Goal: Information Seeking & Learning: Learn about a topic

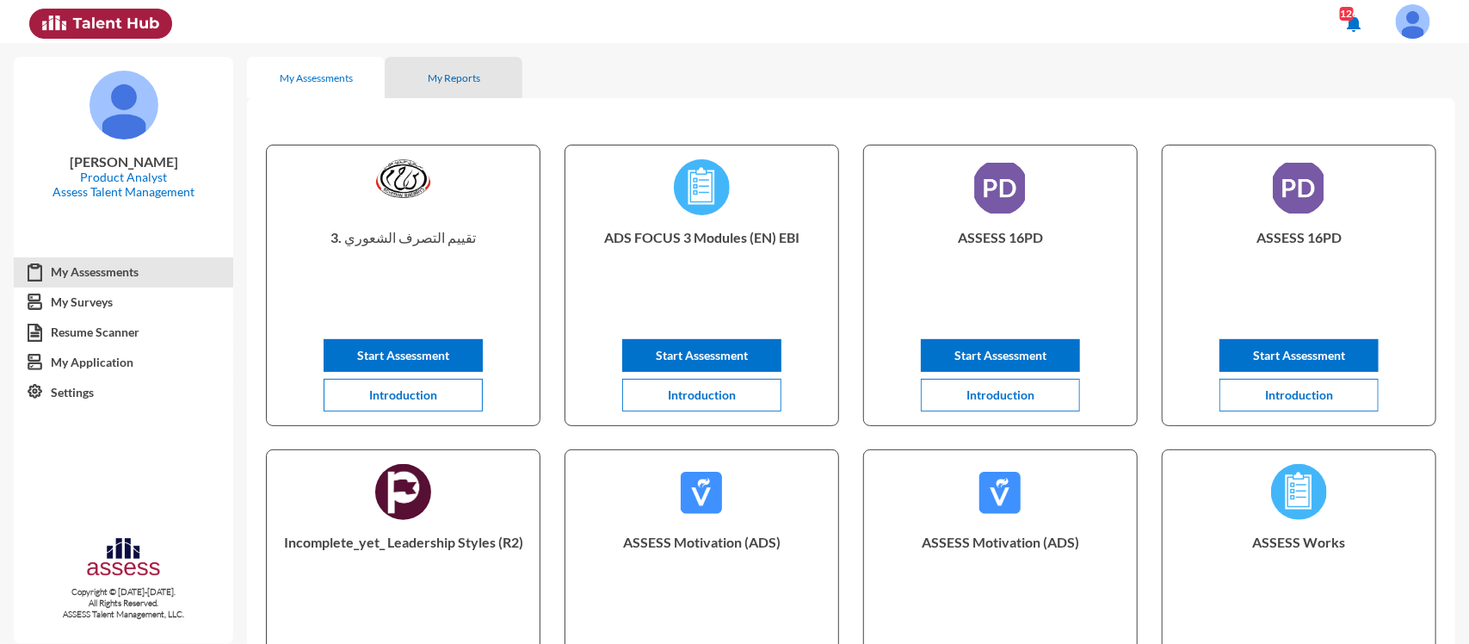
click at [448, 66] on div "My Reports" at bounding box center [454, 77] width 138 height 41
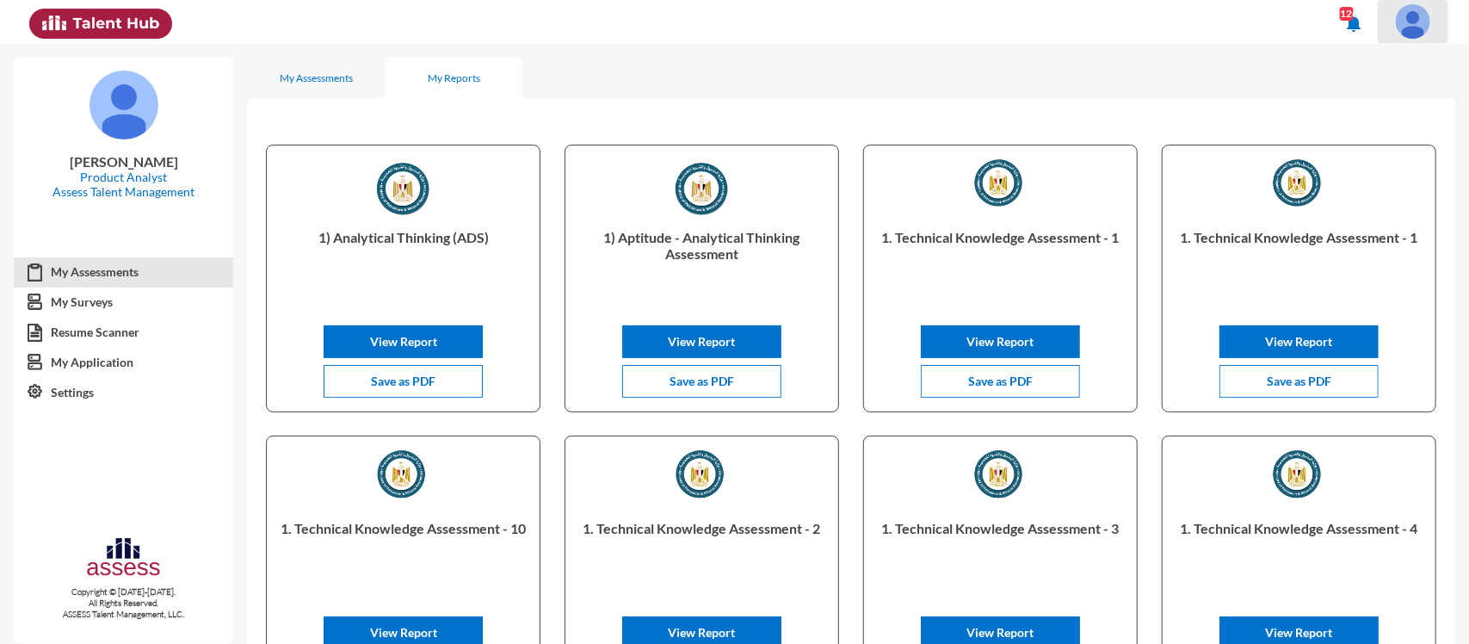
click at [1438, 27] on button at bounding box center [1413, 21] width 71 height 43
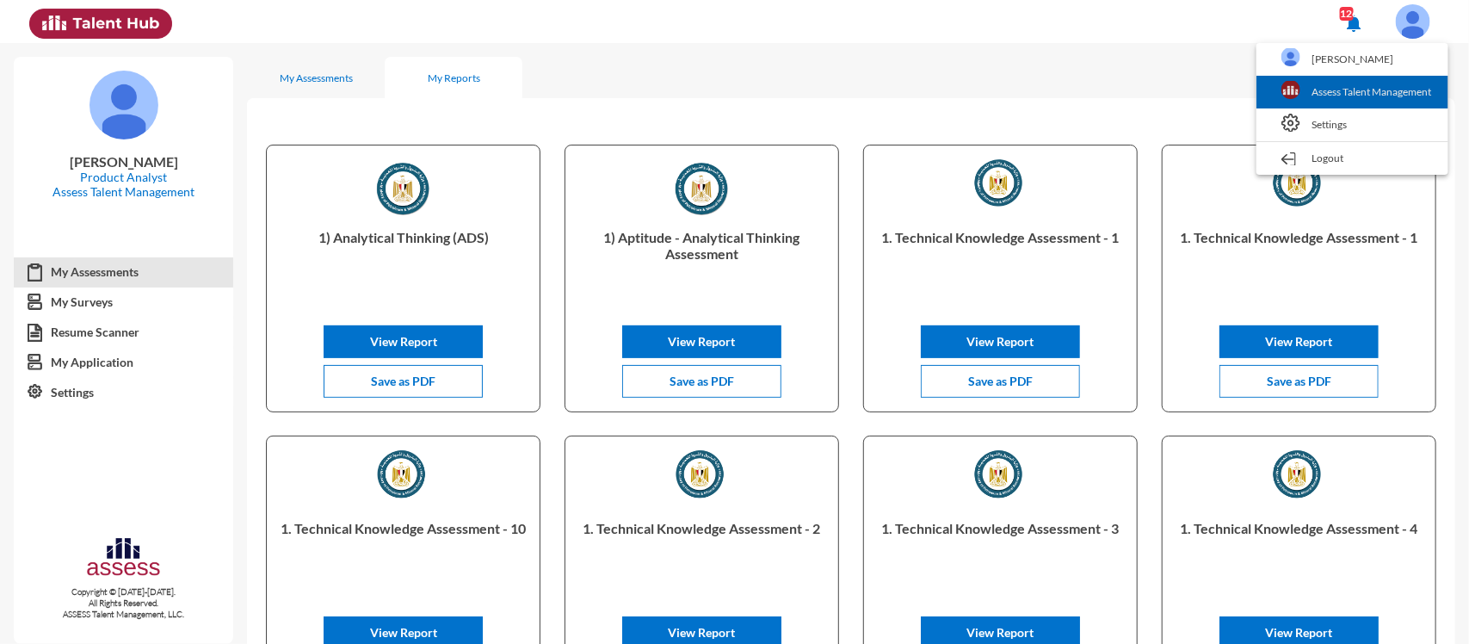
click at [1348, 92] on link "Assess Talent Management" at bounding box center [1352, 92] width 175 height 33
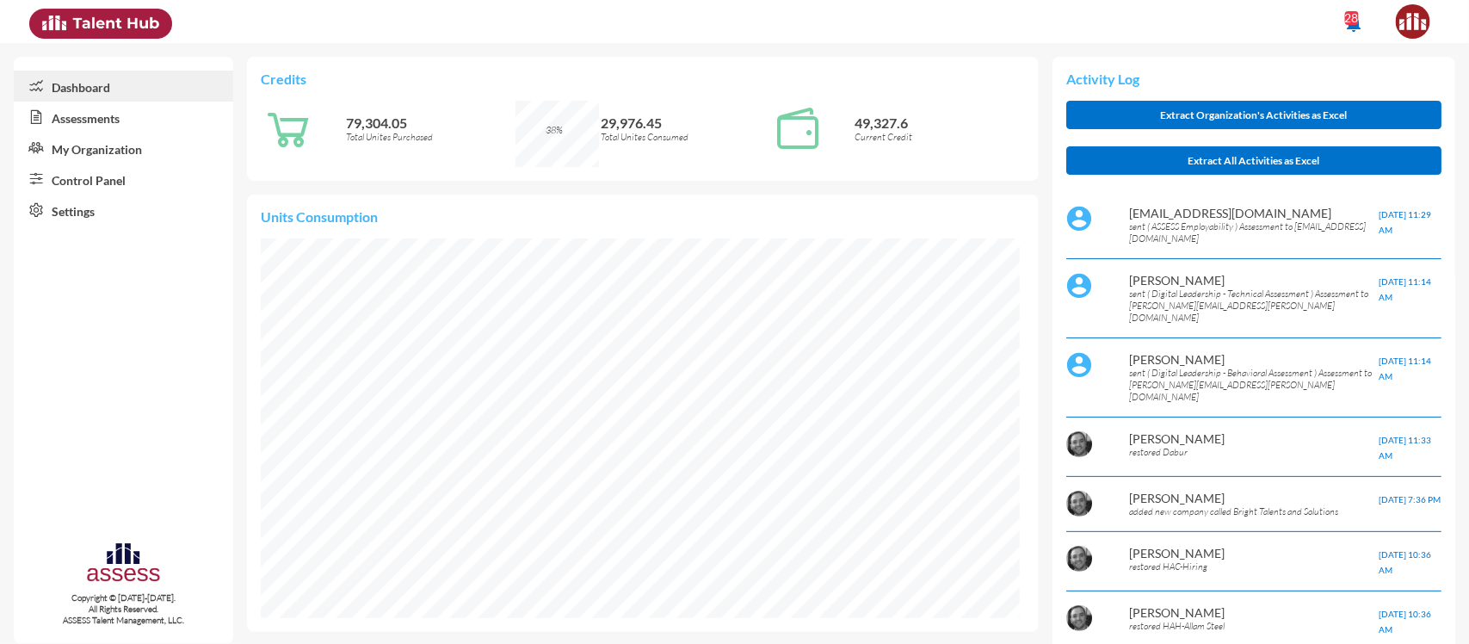
click at [130, 176] on link "Control Panel" at bounding box center [123, 178] width 219 height 31
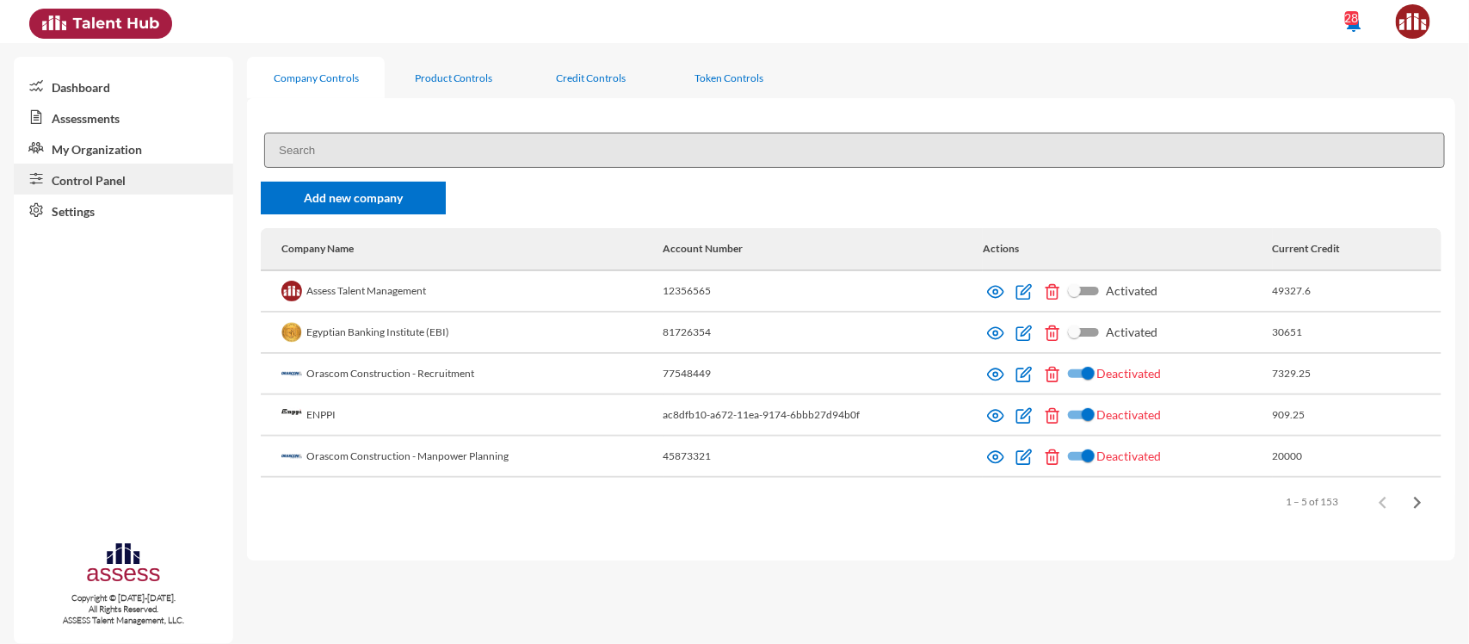
click at [514, 152] on input at bounding box center [854, 150] width 1181 height 35
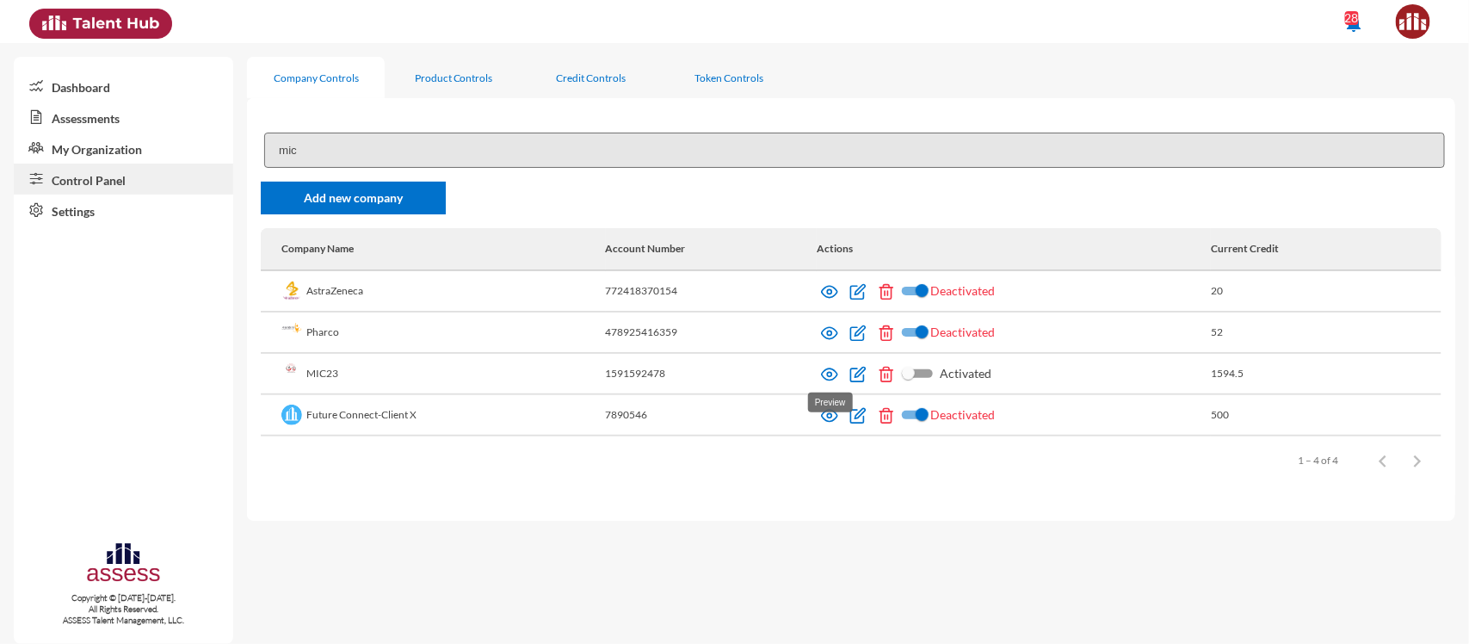
type input "mic"
click at [823, 373] on img at bounding box center [829, 374] width 17 height 17
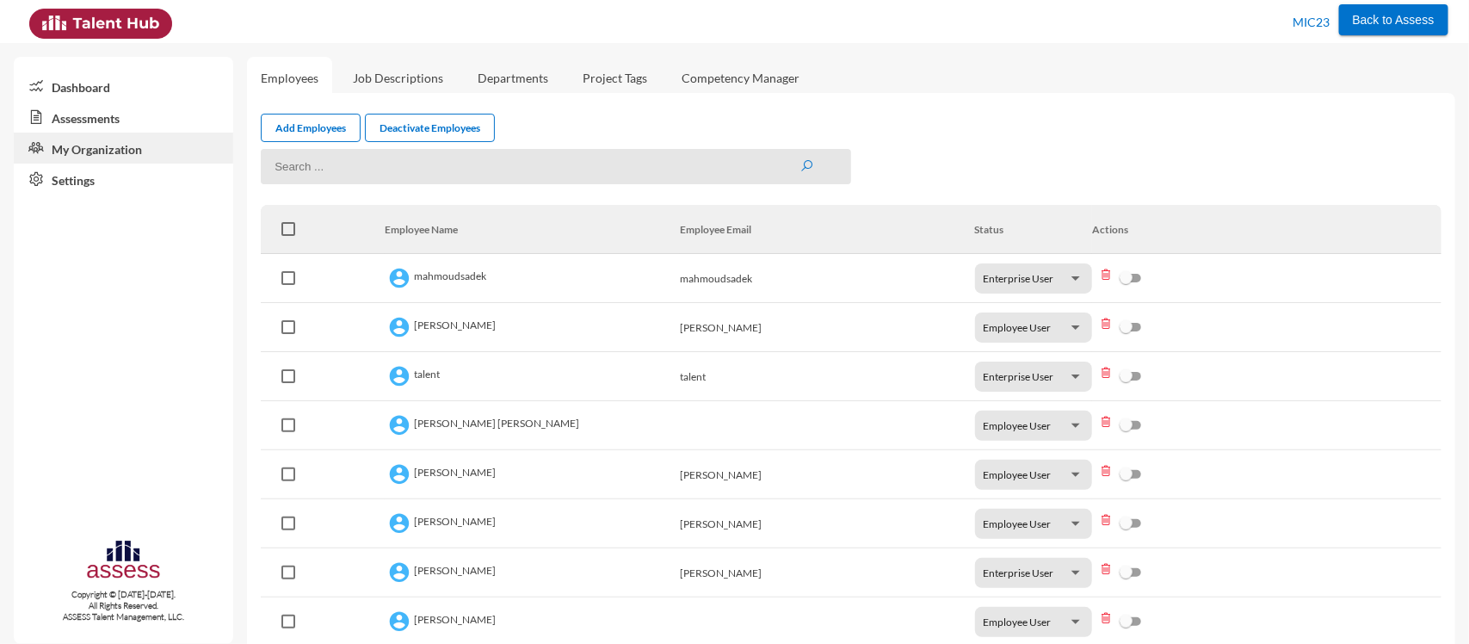
click at [104, 123] on link "Assessments" at bounding box center [123, 117] width 219 height 31
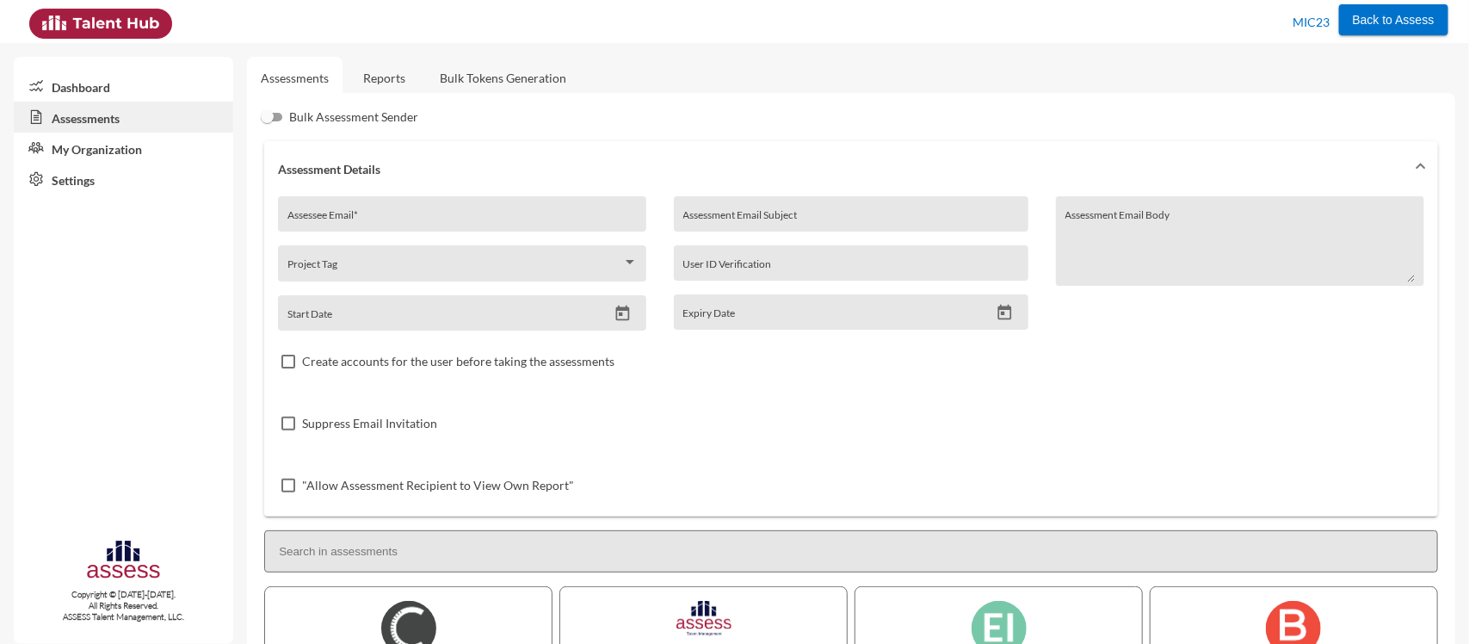
click at [379, 71] on link "Reports" at bounding box center [384, 78] width 70 height 42
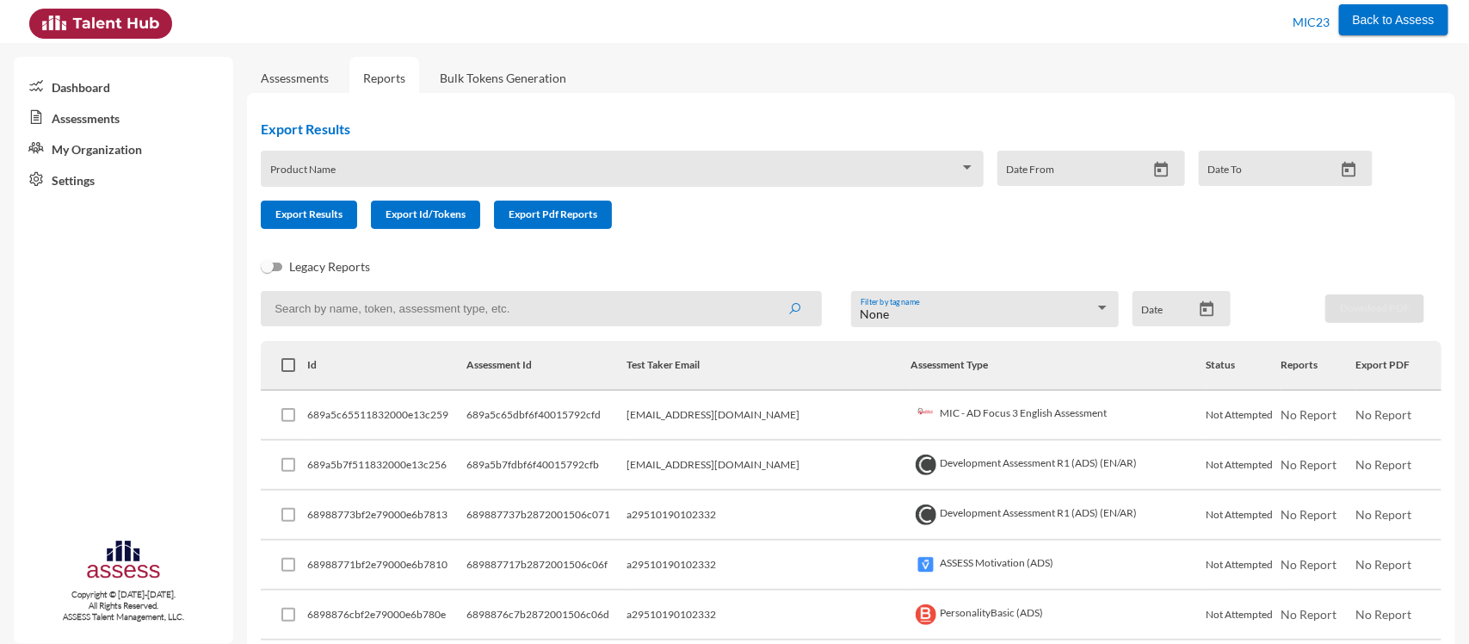
click at [609, 305] on input at bounding box center [541, 308] width 561 height 35
type input "leadership"
click at [767, 293] on button "submit" at bounding box center [794, 308] width 55 height 31
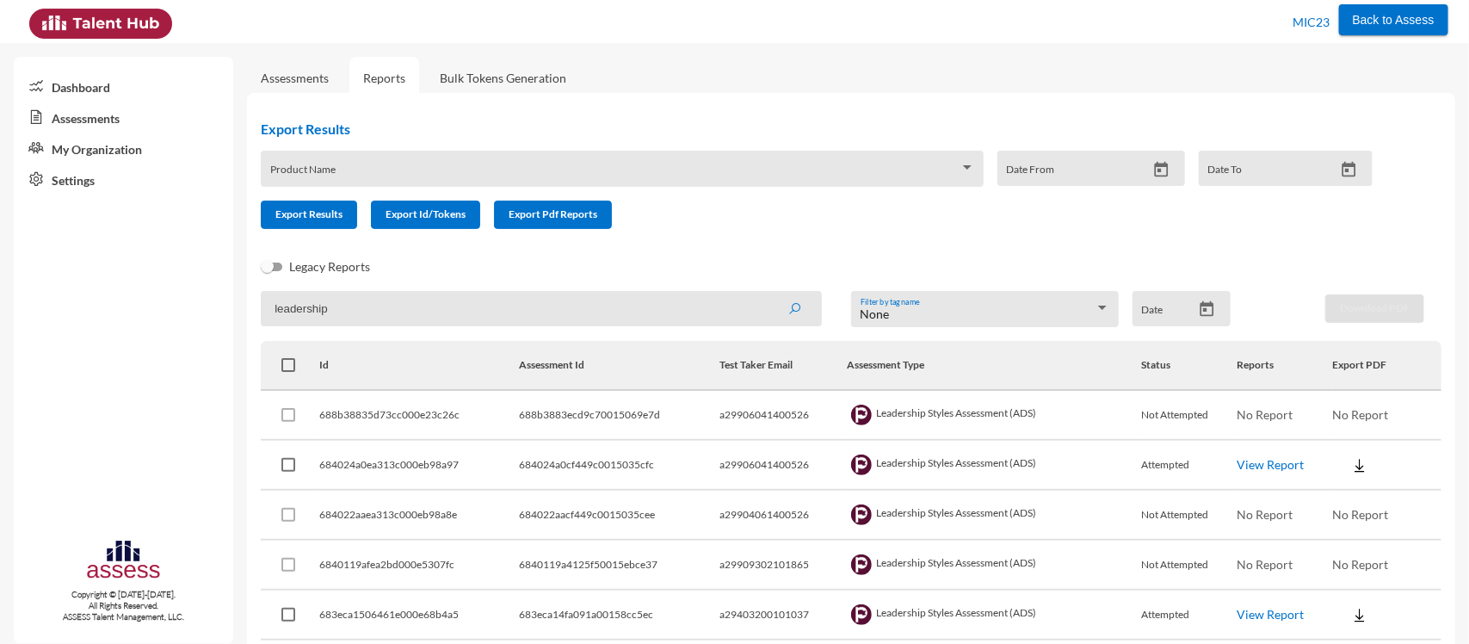
scroll to position [66, 0]
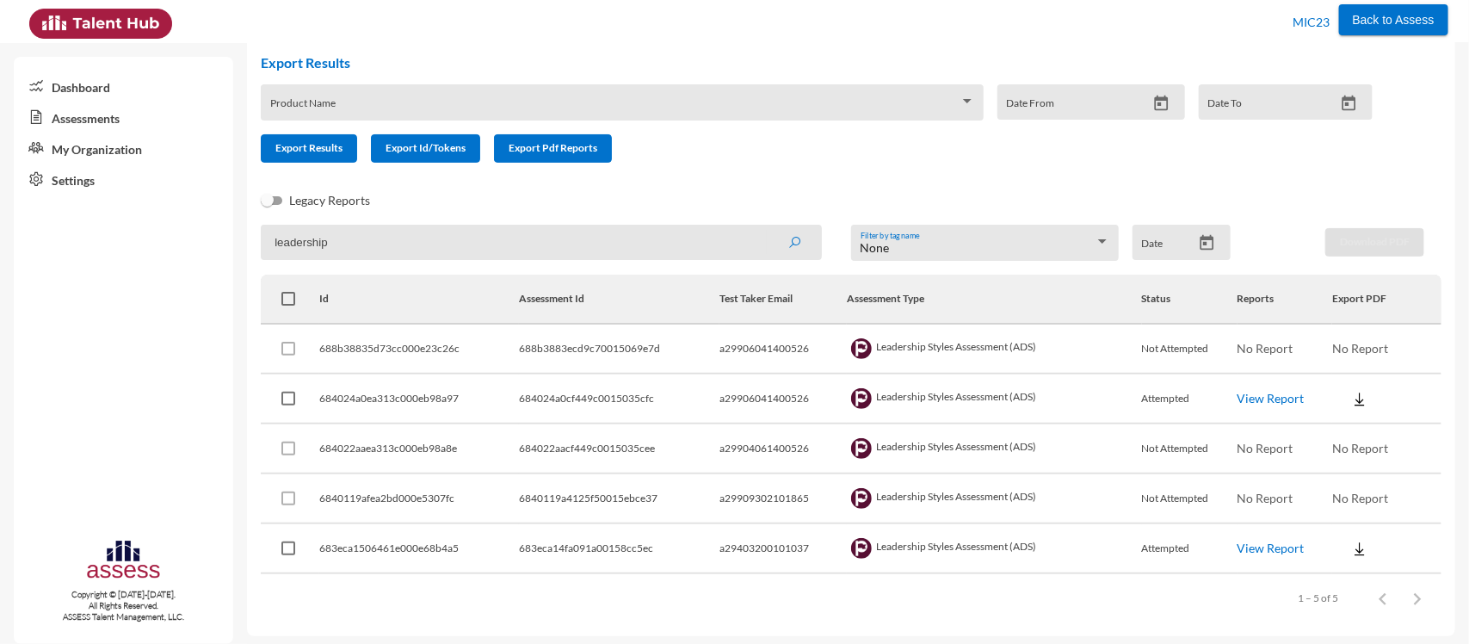
click at [1248, 401] on link "View Report" at bounding box center [1270, 398] width 67 height 15
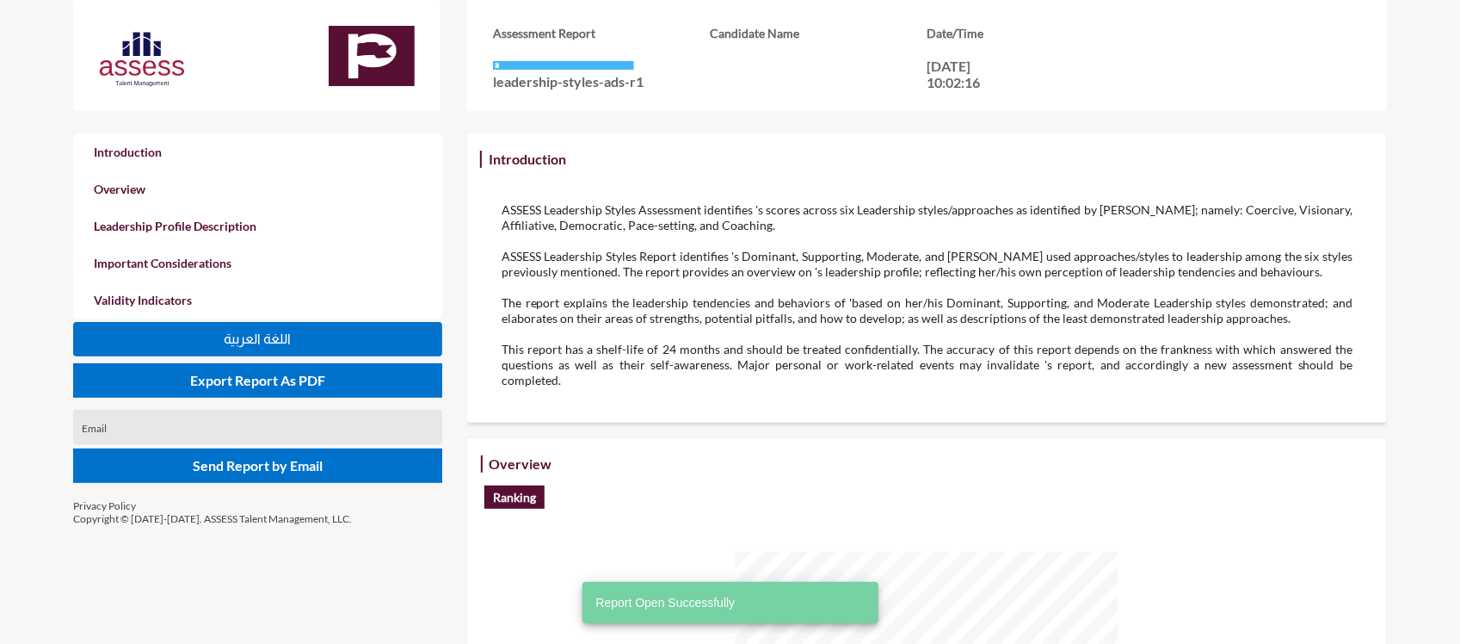
scroll to position [644, 1460]
